Goal: Navigation & Orientation: Find specific page/section

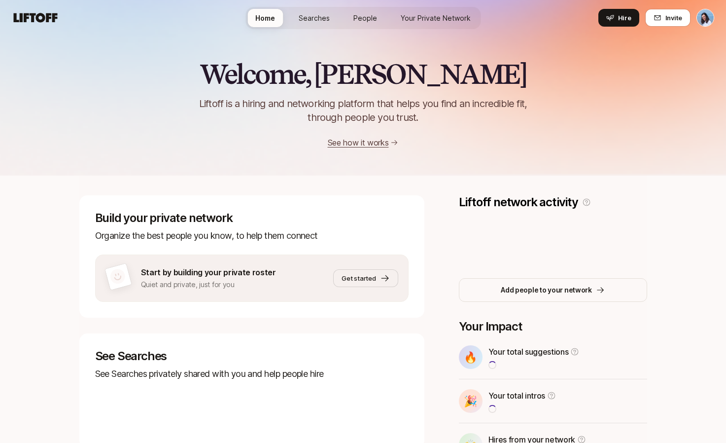
click at [426, 13] on span "Your Private Network" at bounding box center [436, 18] width 70 height 10
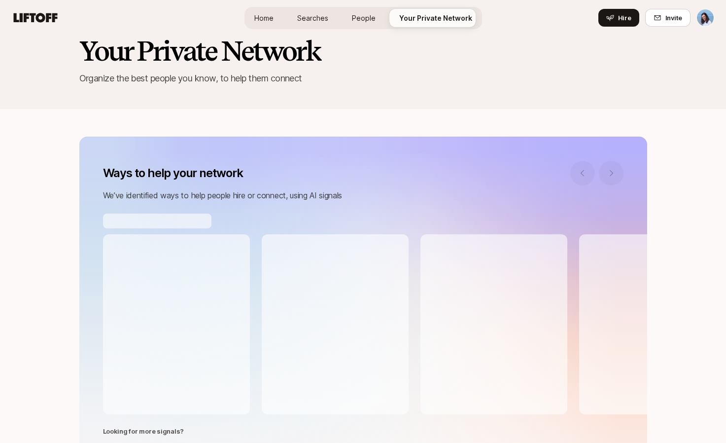
scroll to position [74, 0]
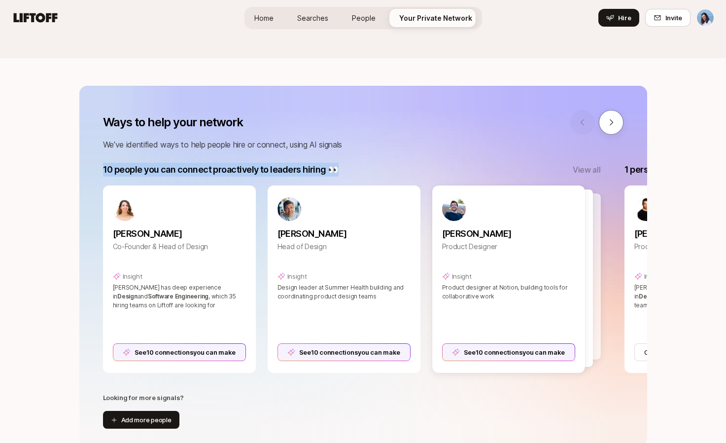
drag, startPoint x: 101, startPoint y: 170, endPoint x: 336, endPoint y: 168, distance: 235.1
click at [336, 168] on div "10 people you can connect proactively to leaders hiring 👀 View all [PERSON_NAME…" at bounding box center [363, 272] width 568 height 218
copy p "10 people you can connect proactively to leaders hiring 👀"
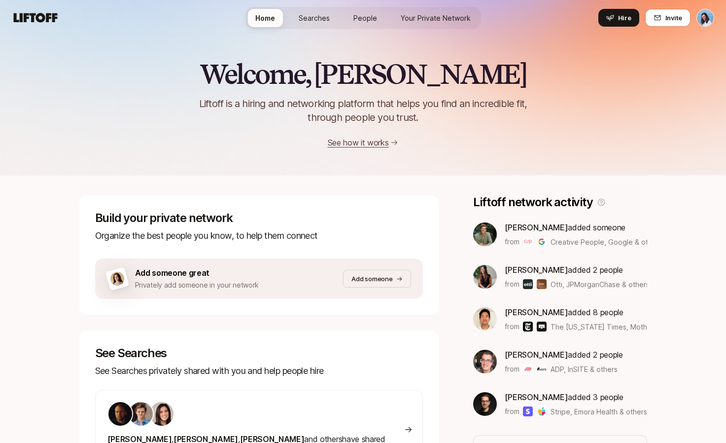
click at [434, 9] on link "Your Private Network" at bounding box center [436, 18] width 86 height 18
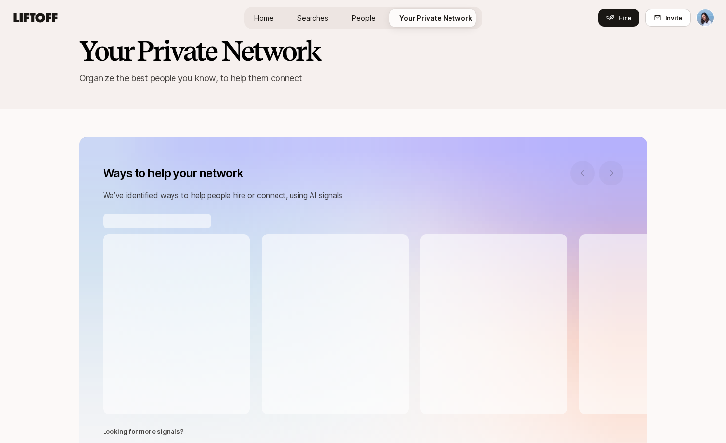
scroll to position [37, 0]
